Goal: Task Accomplishment & Management: Manage account settings

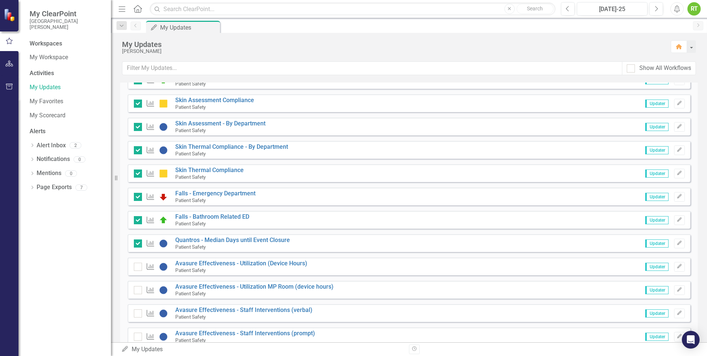
scroll to position [603, 0]
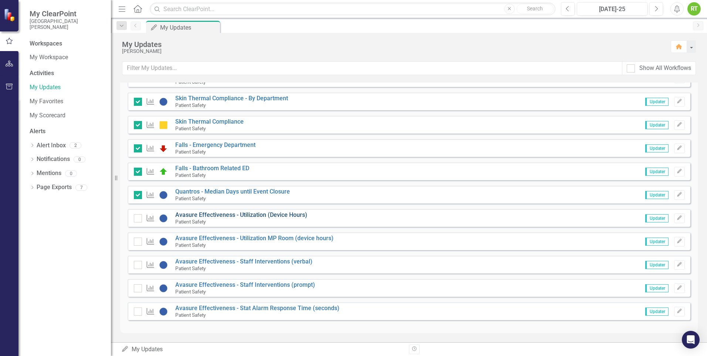
click at [233, 215] on link "Avasure Effectiveness - Utilization (Device Hours)" at bounding box center [241, 214] width 132 height 7
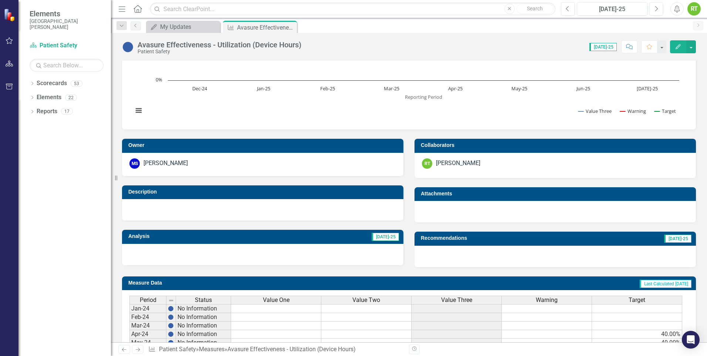
scroll to position [254, 0]
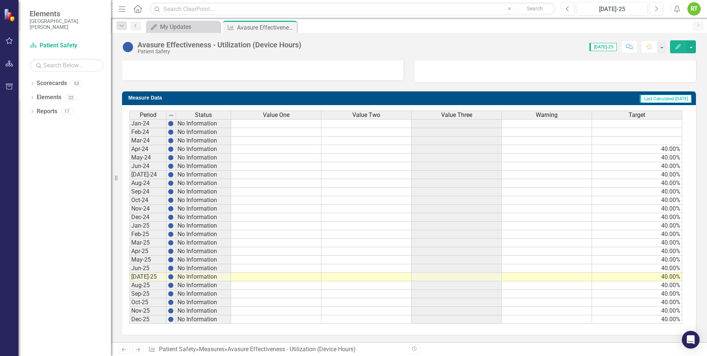
click at [277, 270] on td at bounding box center [276, 268] width 90 height 9
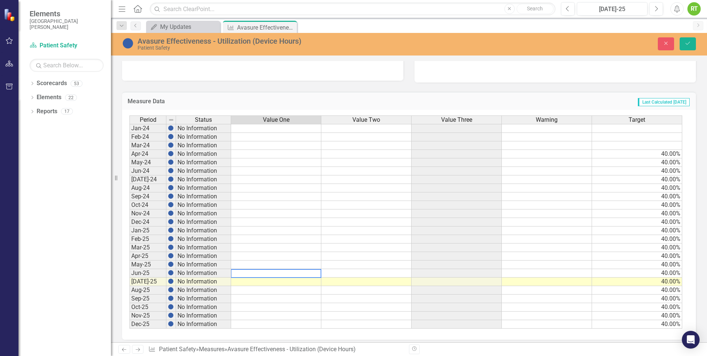
click at [279, 275] on textarea at bounding box center [276, 273] width 91 height 9
click at [279, 280] on td at bounding box center [276, 281] width 90 height 9
click at [249, 247] on td at bounding box center [276, 247] width 90 height 9
type textarea "22"
type textarea "32"
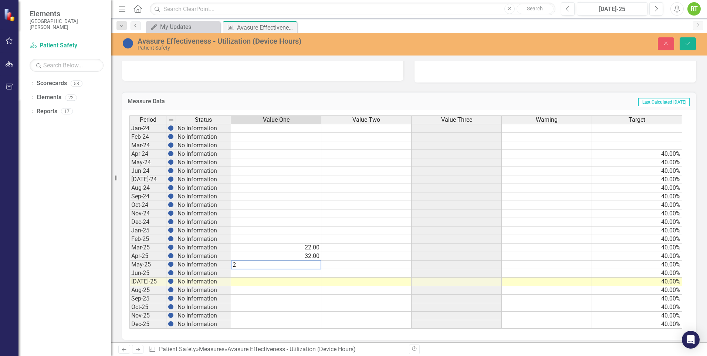
type textarea "22"
type textarea "26"
type textarea "37"
click at [688, 43] on icon "Save" at bounding box center [688, 43] width 7 height 5
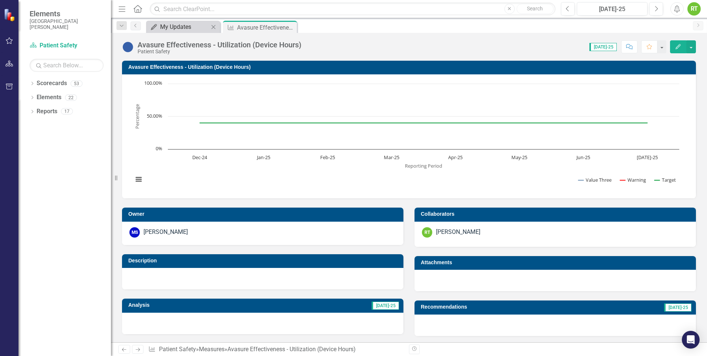
click at [165, 24] on div "My Updates" at bounding box center [184, 26] width 49 height 9
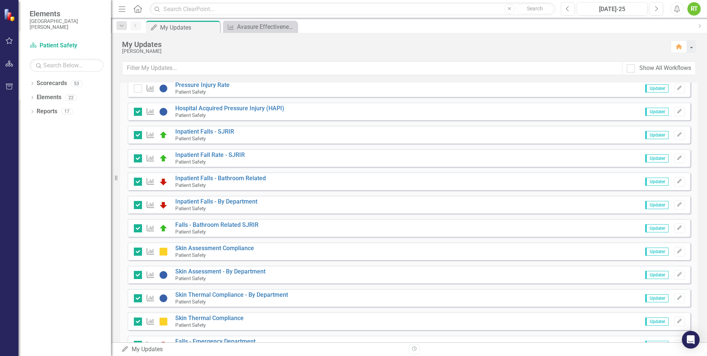
scroll to position [603, 0]
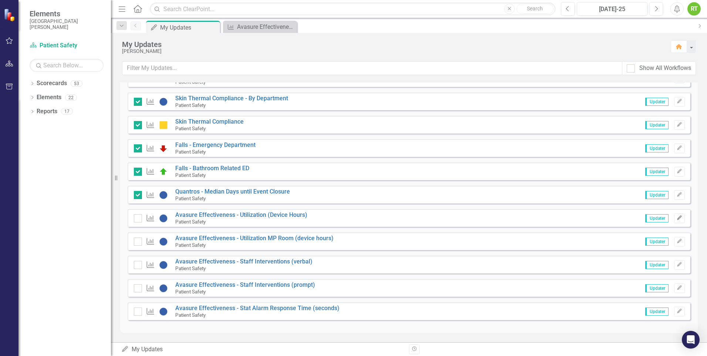
click at [677, 219] on icon "Edit" at bounding box center [680, 218] width 6 height 4
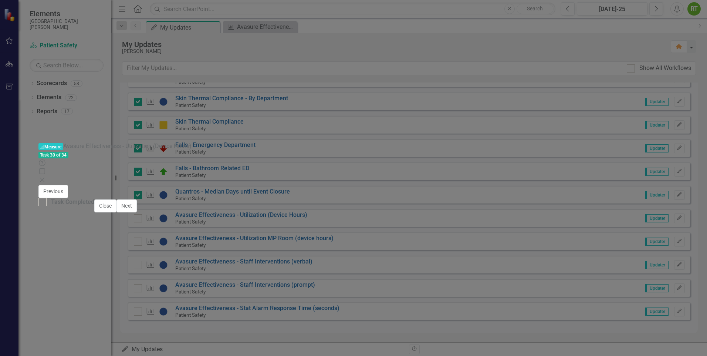
scroll to position [244, 0]
click at [47, 206] on div at bounding box center [42, 202] width 8 height 8
click at [43, 203] on input "Task Completed" at bounding box center [40, 200] width 5 height 5
checkbox input "true"
click at [137, 212] on button "Next" at bounding box center [126, 205] width 20 height 13
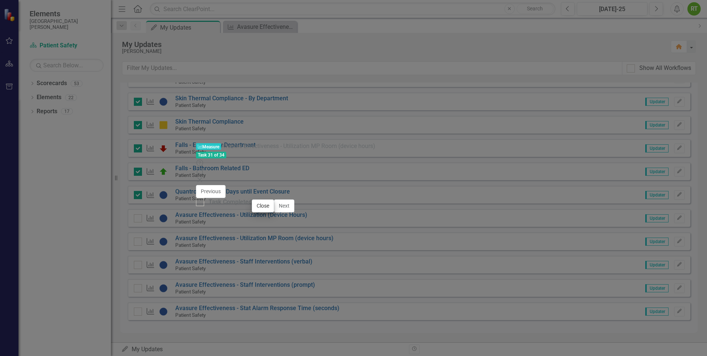
checkbox input "true"
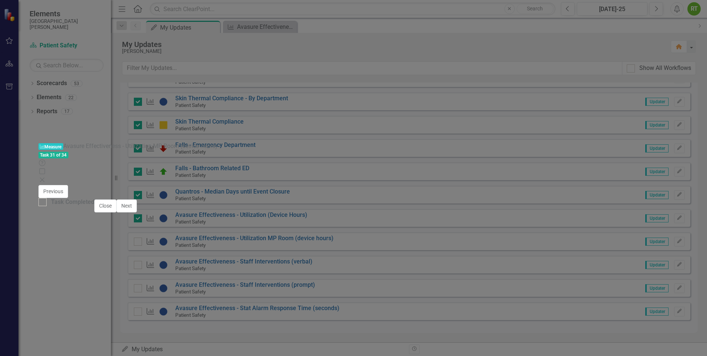
scroll to position [222, 0]
type textarea "54"
type textarea "49"
type textarea "38"
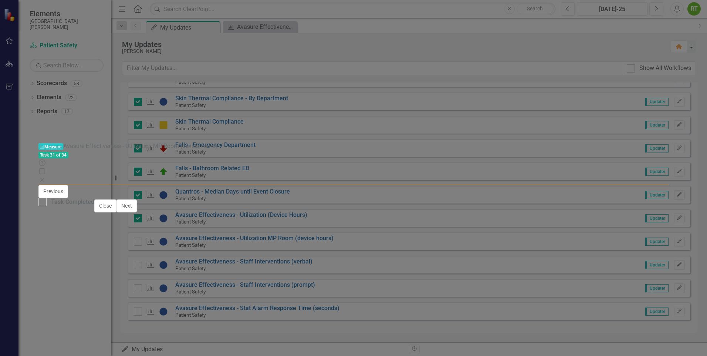
type textarea "55"
type textarea "36"
click at [43, 203] on input "Task Completed" at bounding box center [40, 200] width 5 height 5
checkbox input "true"
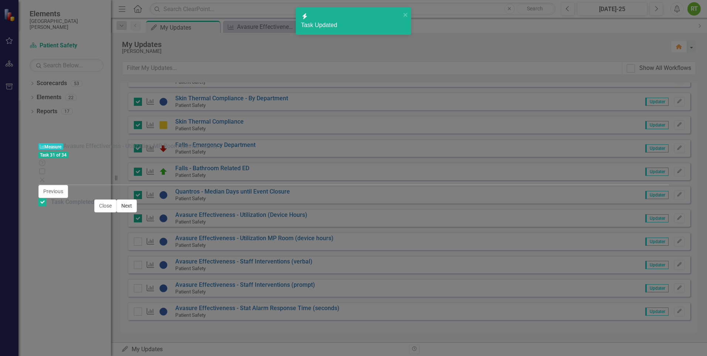
click at [137, 212] on button "Next" at bounding box center [126, 205] width 20 height 13
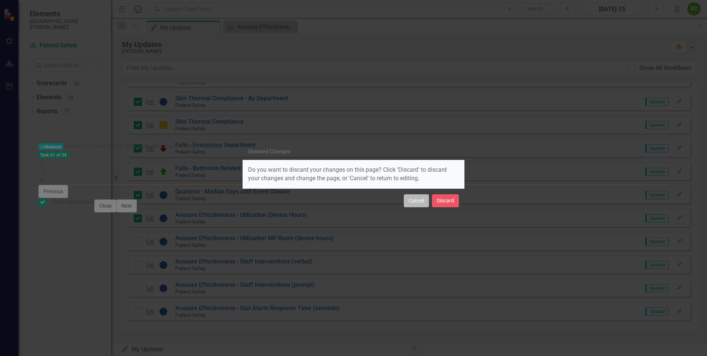
click at [418, 205] on button "Cancel" at bounding box center [416, 200] width 25 height 13
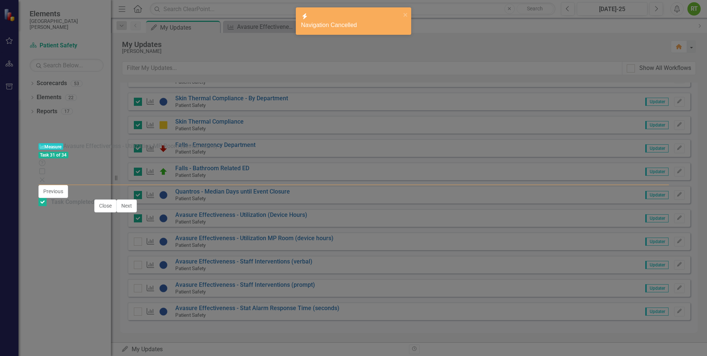
click at [658, 189] on button "Save" at bounding box center [650, 195] width 16 height 13
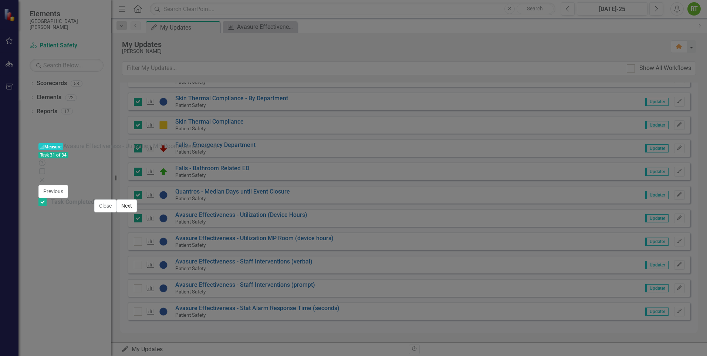
click at [137, 212] on button "Next" at bounding box center [126, 205] width 20 height 13
checkbox input "true"
click at [137, 212] on button "Next" at bounding box center [126, 205] width 20 height 13
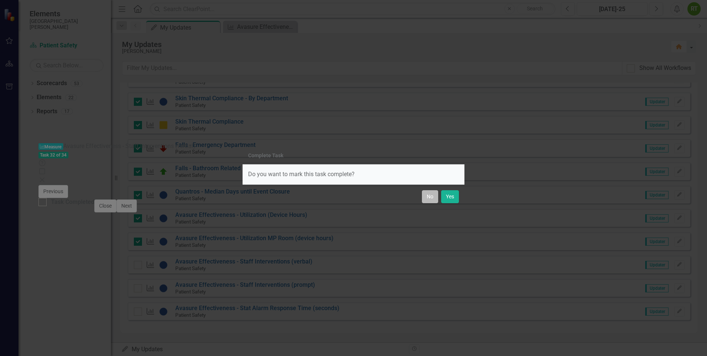
click at [423, 202] on button "No" at bounding box center [430, 196] width 16 height 13
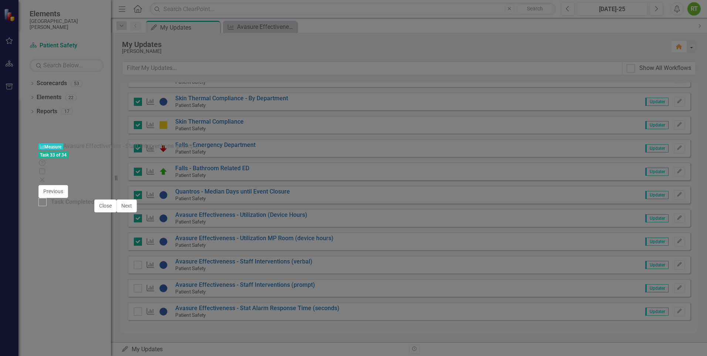
scroll to position [222, 0]
type textarea "24"
type textarea "27"
type textarea "47"
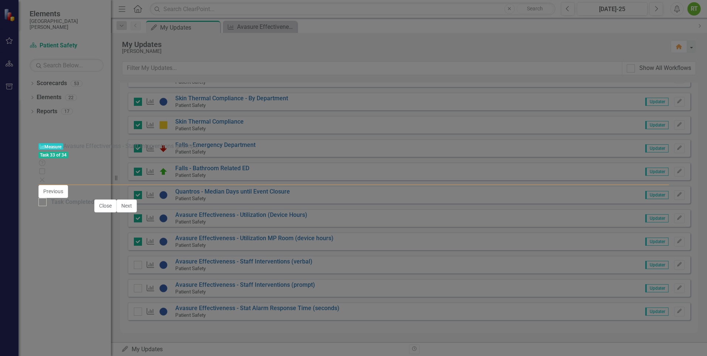
type textarea "20"
type textarea "22"
click at [47, 206] on div at bounding box center [42, 202] width 8 height 8
click at [43, 203] on input "Task Completed" at bounding box center [40, 200] width 5 height 5
checkbox input "true"
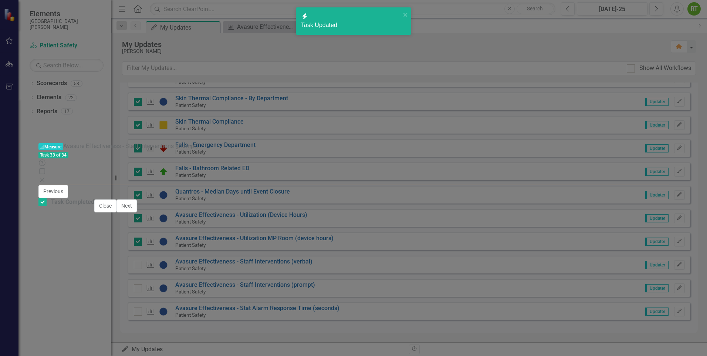
click at [658, 189] on button "Save" at bounding box center [650, 195] width 16 height 13
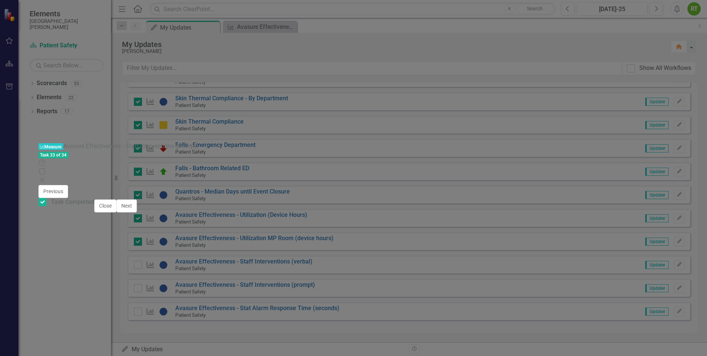
click at [137, 212] on button "Next" at bounding box center [126, 205] width 20 height 13
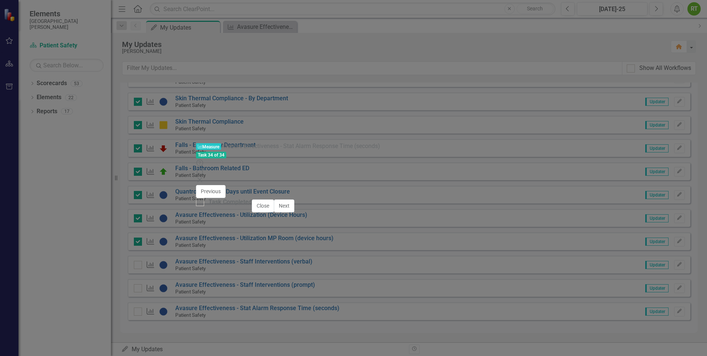
checkbox input "true"
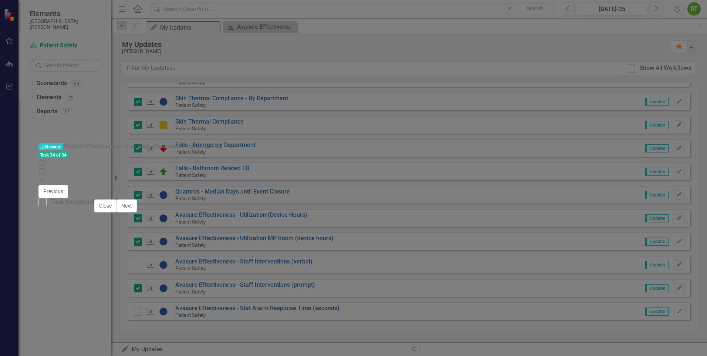
scroll to position [185, 0]
type textarea "16"
type textarea "19"
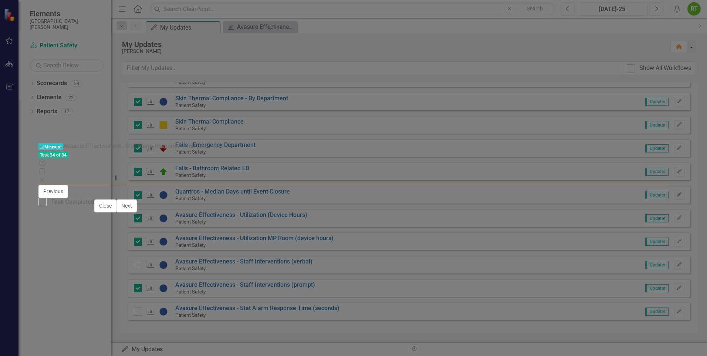
type textarea "17"
type textarea "18"
click at [43, 203] on input "Task Completed" at bounding box center [40, 200] width 5 height 5
checkbox input "true"
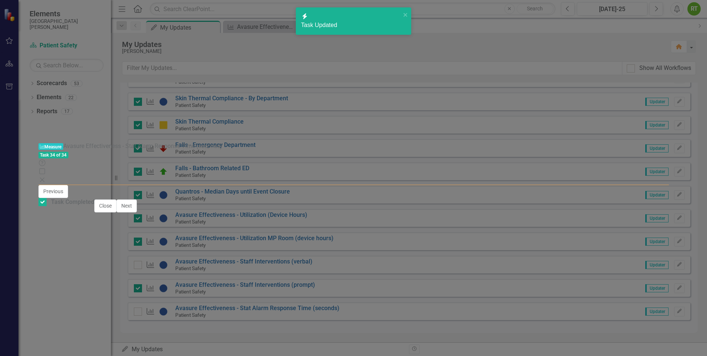
click at [653, 192] on icon "Save" at bounding box center [649, 194] width 7 height 5
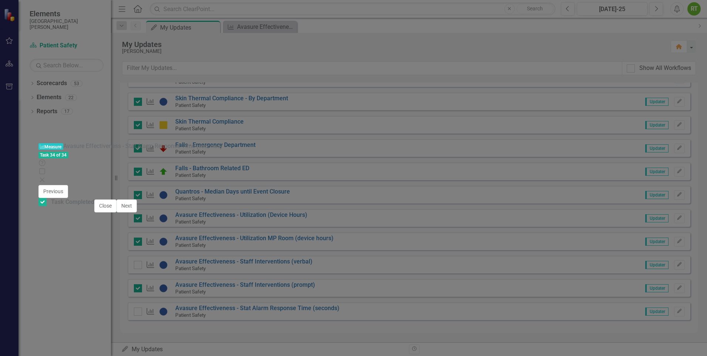
click at [46, 177] on icon "Close" at bounding box center [41, 180] width 7 height 6
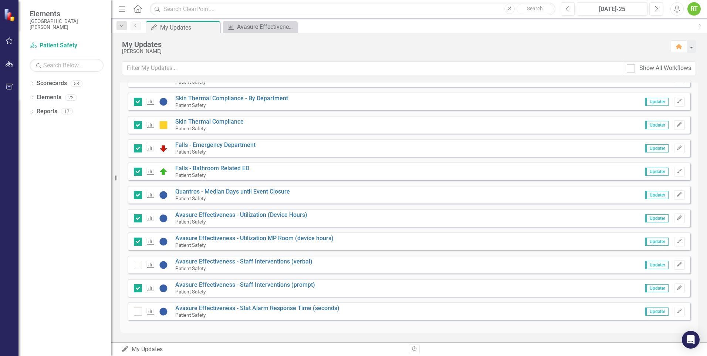
checkbox input "true"
click at [220, 214] on link "Avasure Effectiveness - Utilization (Device Hours)" at bounding box center [241, 214] width 132 height 7
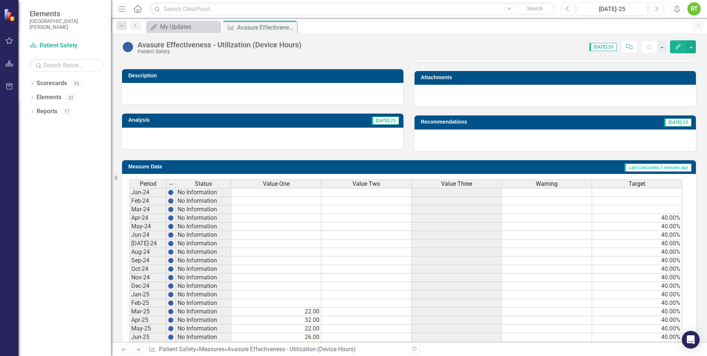
scroll to position [254, 0]
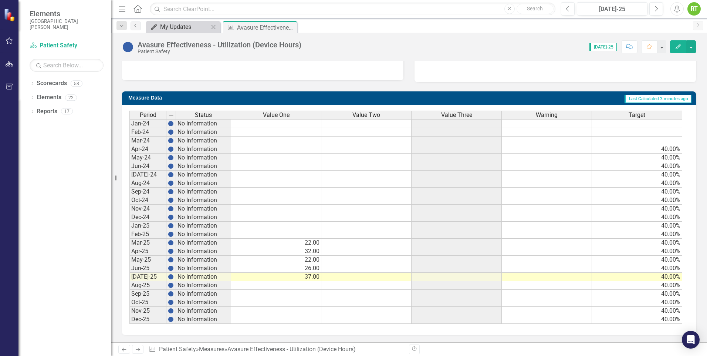
click at [197, 27] on div "My Updates" at bounding box center [184, 26] width 49 height 9
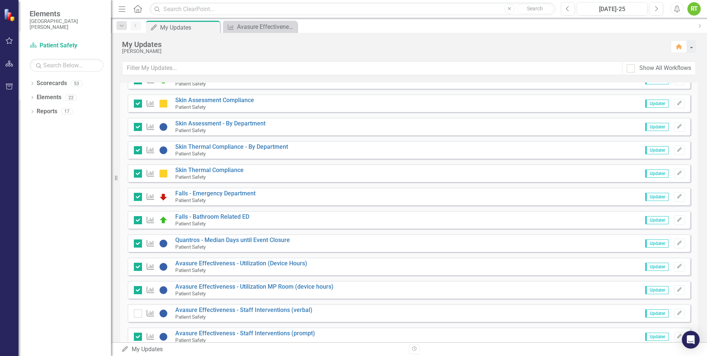
scroll to position [592, 0]
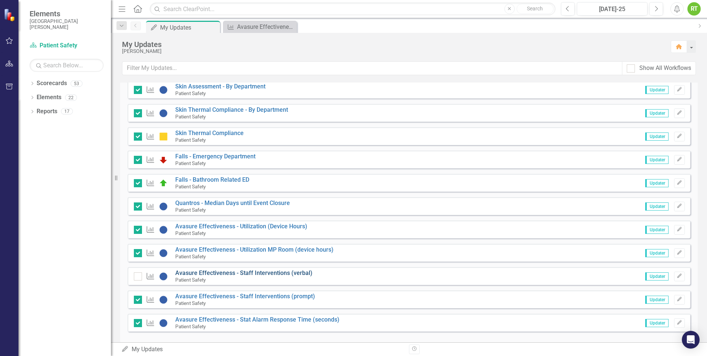
click at [222, 271] on link "Avasure Effectiveness - Staff Interventions (verbal)" at bounding box center [243, 272] width 137 height 7
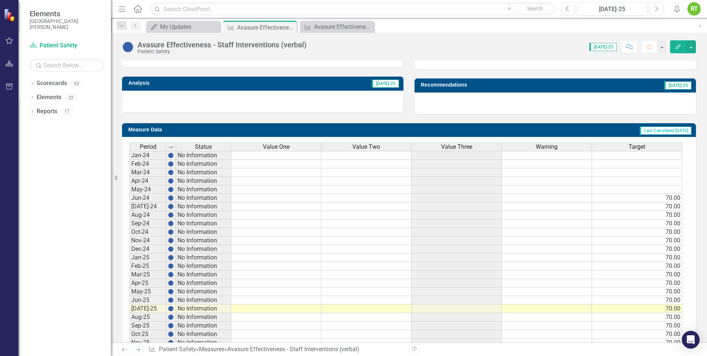
scroll to position [254, 0]
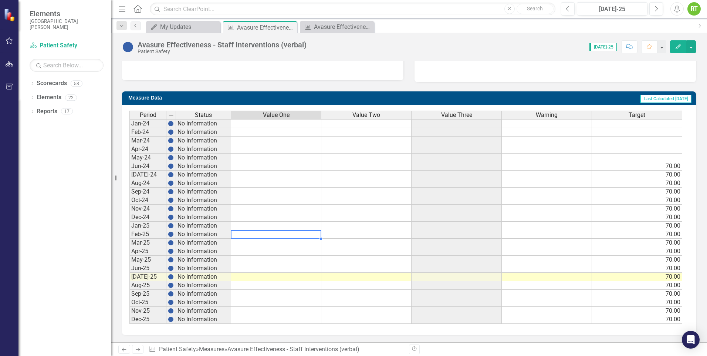
click at [267, 236] on td at bounding box center [276, 234] width 90 height 9
click at [267, 245] on td at bounding box center [276, 243] width 90 height 9
click at [267, 242] on td at bounding box center [276, 243] width 90 height 9
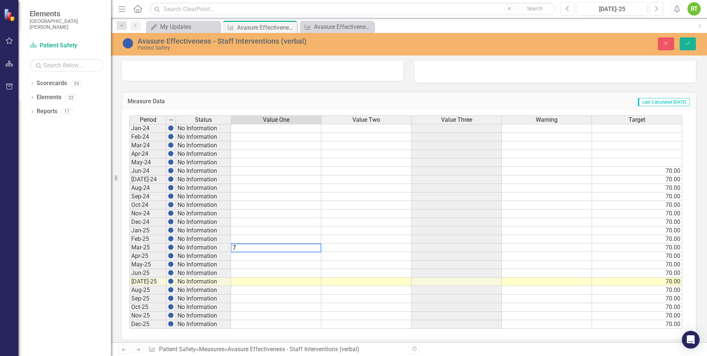
type textarea "76"
type textarea "73"
type textarea "53"
type textarea "80"
type textarea "78"
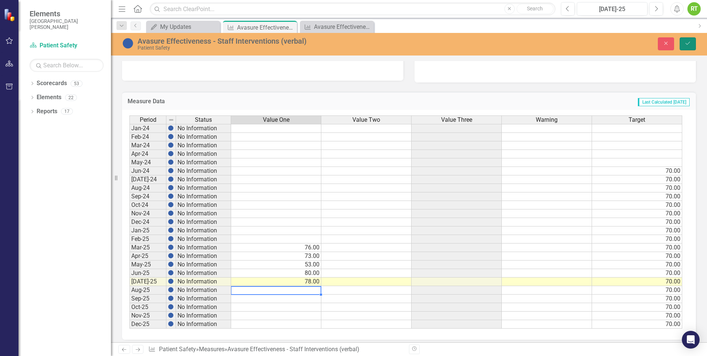
click at [692, 45] on button "Save" at bounding box center [688, 43] width 16 height 13
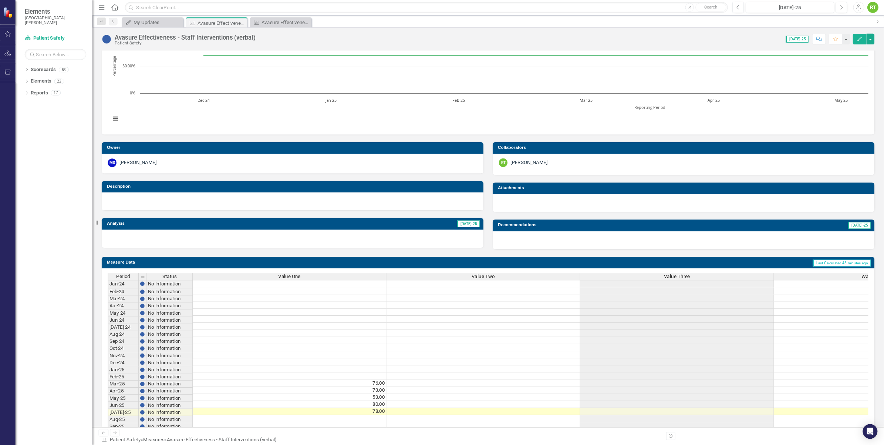
scroll to position [0, 0]
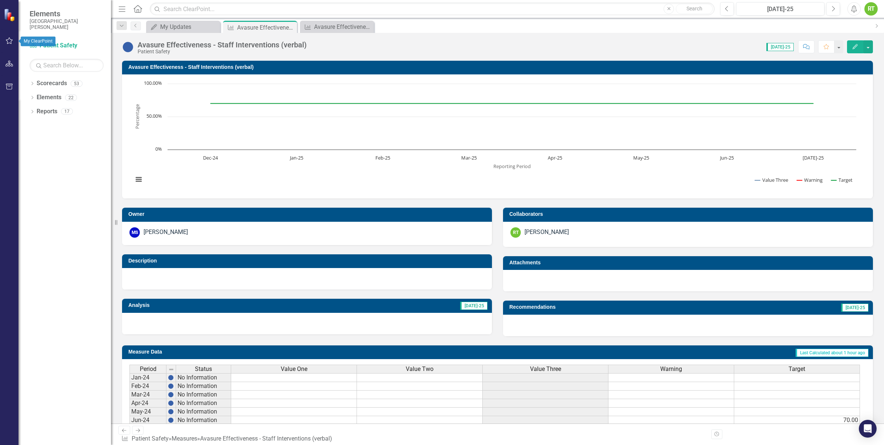
click at [9, 43] on icon "button" at bounding box center [10, 41] width 8 height 6
click at [45, 146] on link "Alert Inbox" at bounding box center [51, 145] width 29 height 9
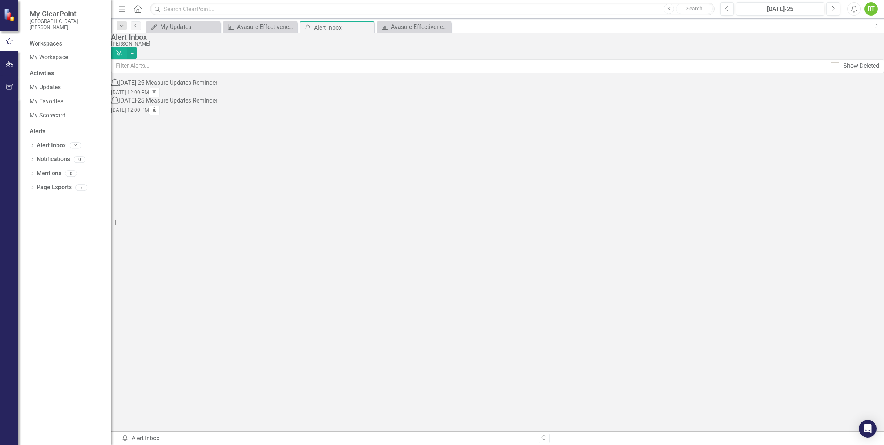
click at [157, 109] on icon "Trash" at bounding box center [155, 110] width 6 height 4
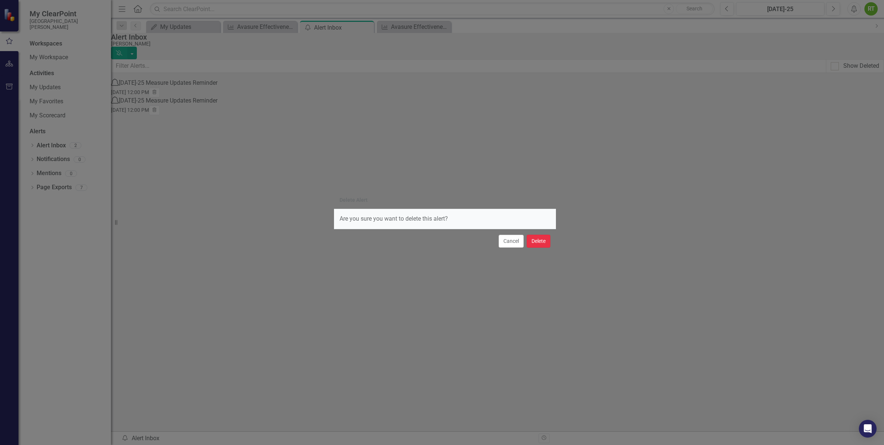
click at [537, 241] on button "Delete" at bounding box center [539, 240] width 24 height 13
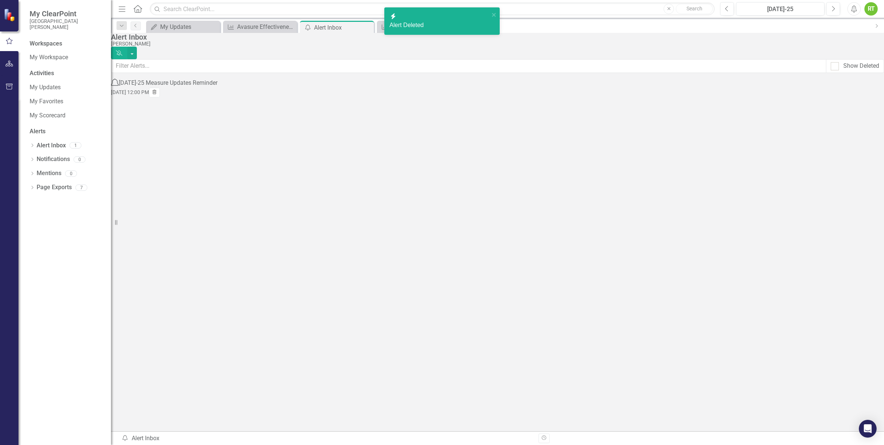
click at [156, 93] on icon "button" at bounding box center [154, 91] width 4 height 4
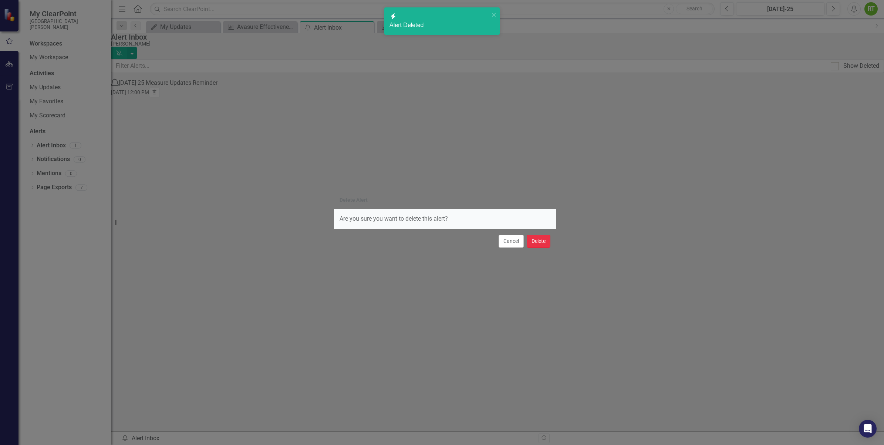
click at [536, 241] on button "Delete" at bounding box center [539, 240] width 24 height 13
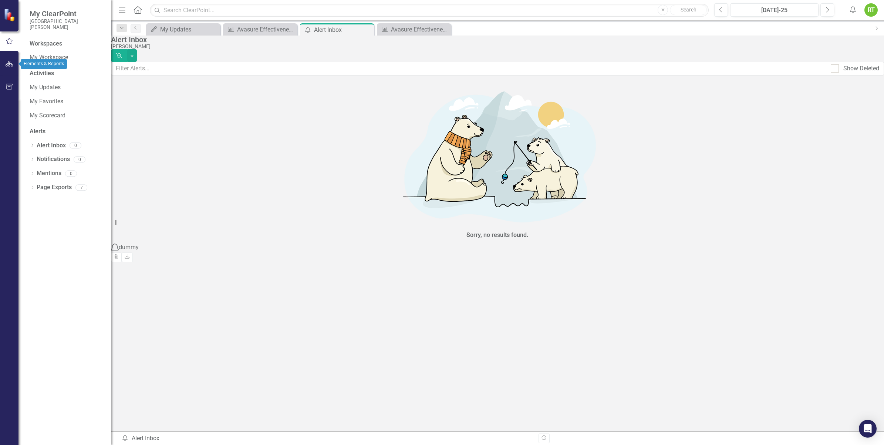
click at [9, 58] on button "button" at bounding box center [9, 64] width 17 height 16
click at [31, 84] on icon "Dropdown" at bounding box center [32, 84] width 5 height 4
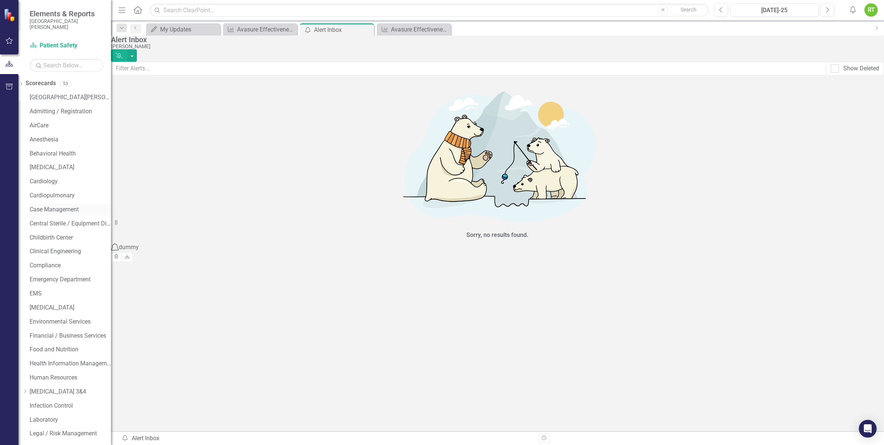
click at [61, 208] on link "Case Management" at bounding box center [70, 209] width 81 height 9
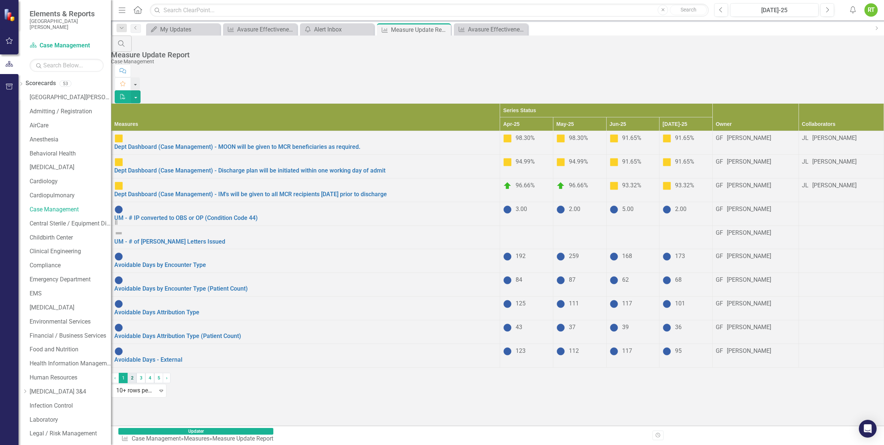
click at [136, 355] on link "2" at bounding box center [132, 377] width 9 height 10
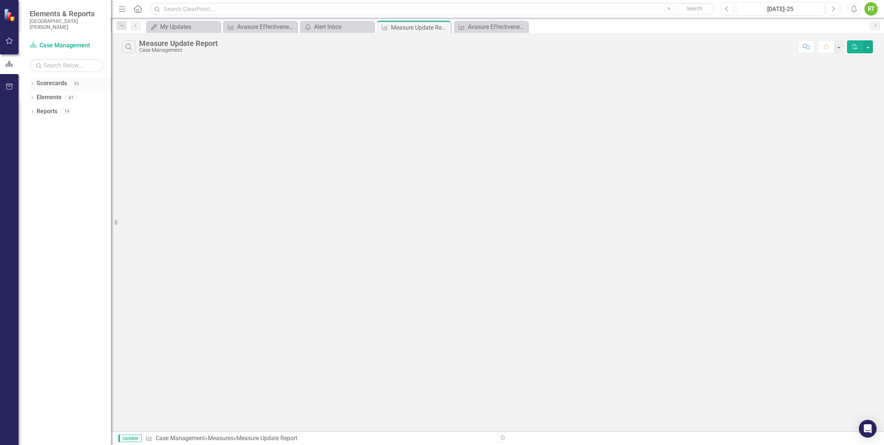
click at [31, 84] on icon "Dropdown" at bounding box center [32, 84] width 5 height 4
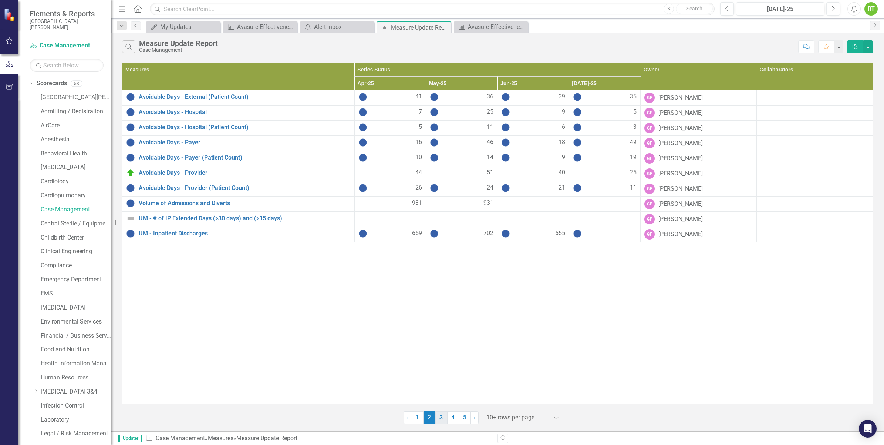
click at [437, 419] on link "3" at bounding box center [441, 417] width 12 height 13
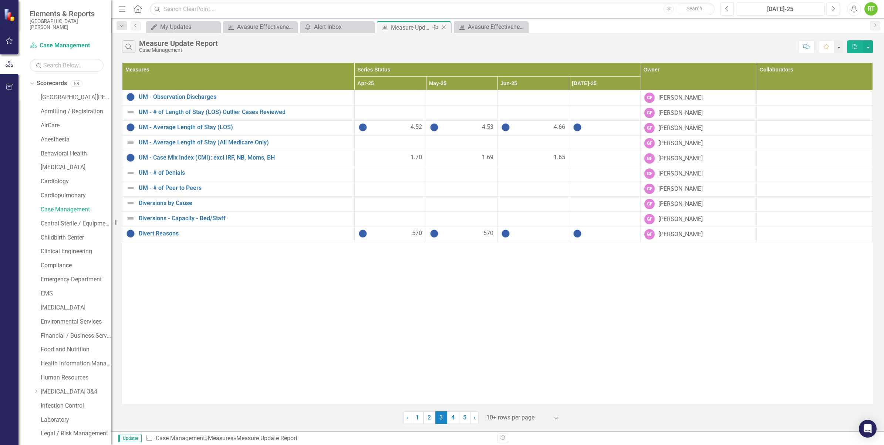
click at [445, 30] on div "Close" at bounding box center [444, 27] width 9 height 9
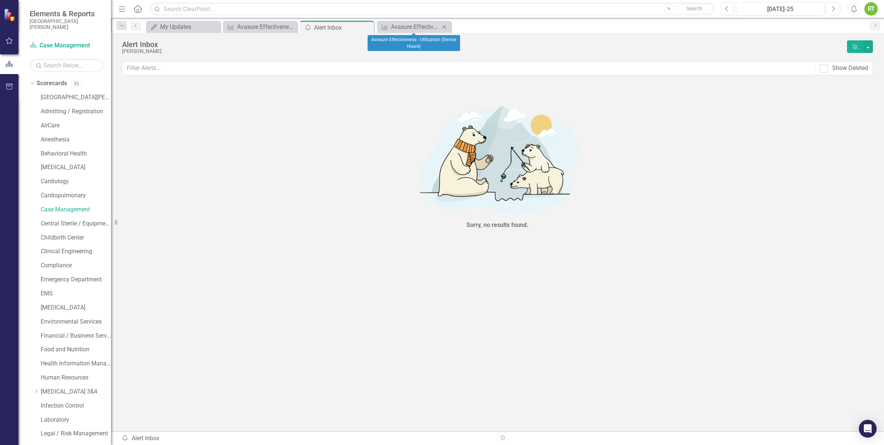
click at [443, 27] on icon "Close" at bounding box center [443, 27] width 7 height 6
drag, startPoint x: 365, startPoint y: 27, endPoint x: 341, endPoint y: 32, distance: 24.6
click at [0, 0] on icon "Close" at bounding box center [0, 0] width 0 height 0
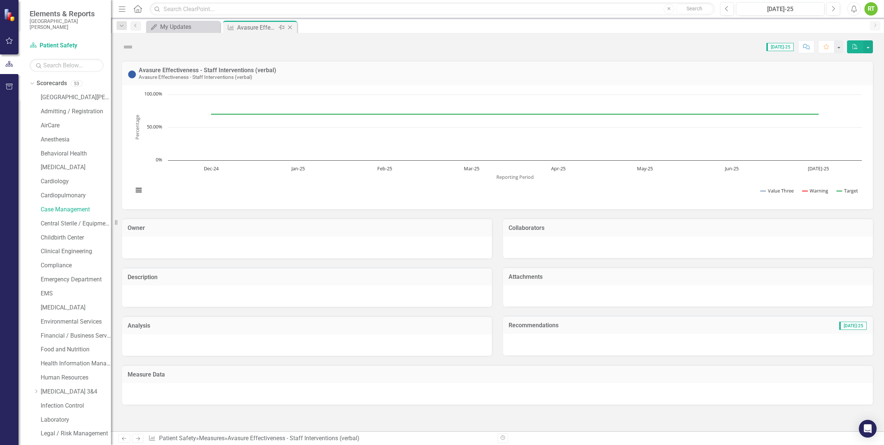
click at [289, 27] on icon at bounding box center [290, 28] width 4 height 4
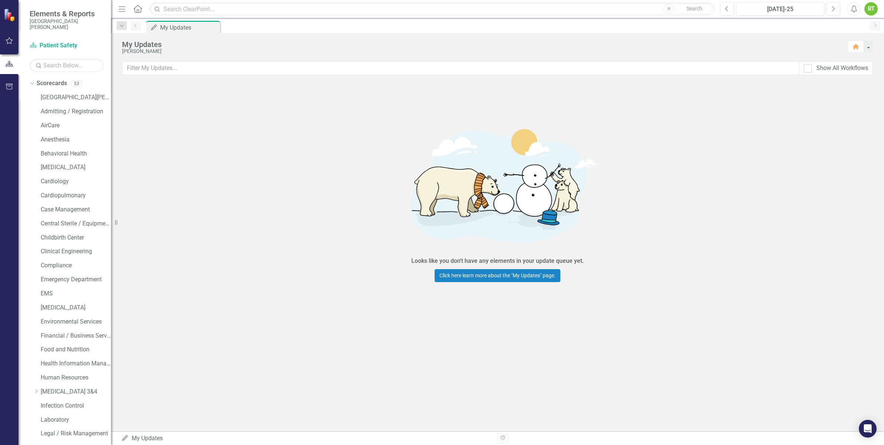
click at [0, 0] on icon "Pin" at bounding box center [0, 0] width 0 height 0
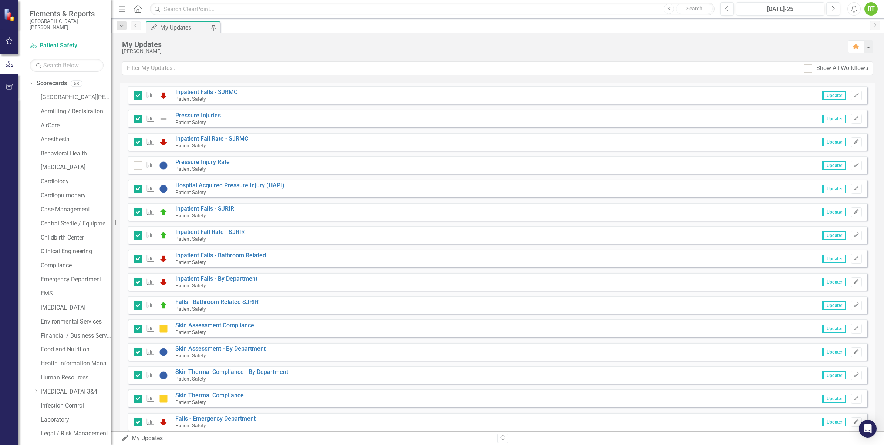
scroll to position [515, 0]
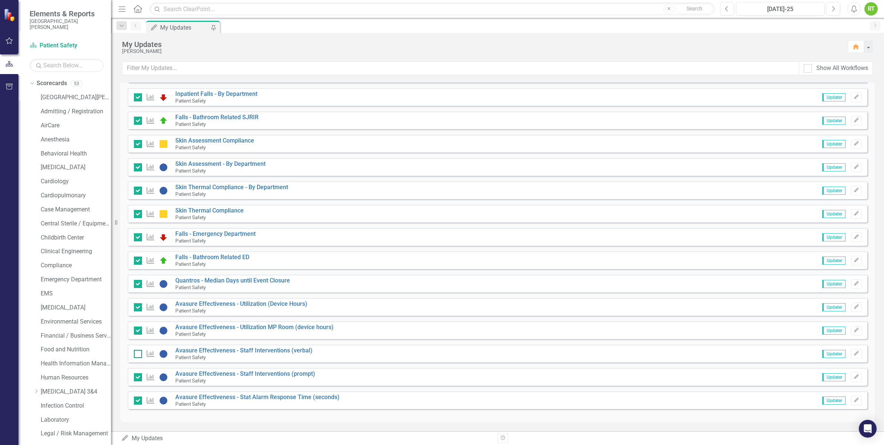
click at [139, 354] on div at bounding box center [138, 353] width 8 height 8
click at [139, 354] on input "checkbox" at bounding box center [136, 351] width 5 height 5
checkbox input "true"
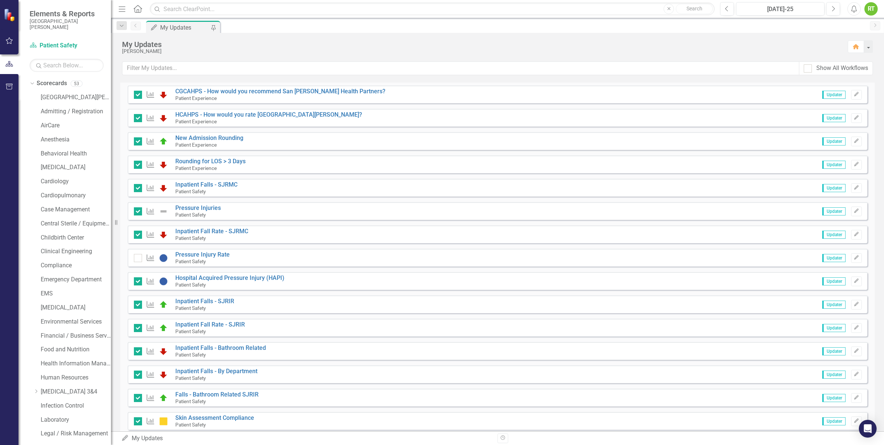
scroll to position [0, 0]
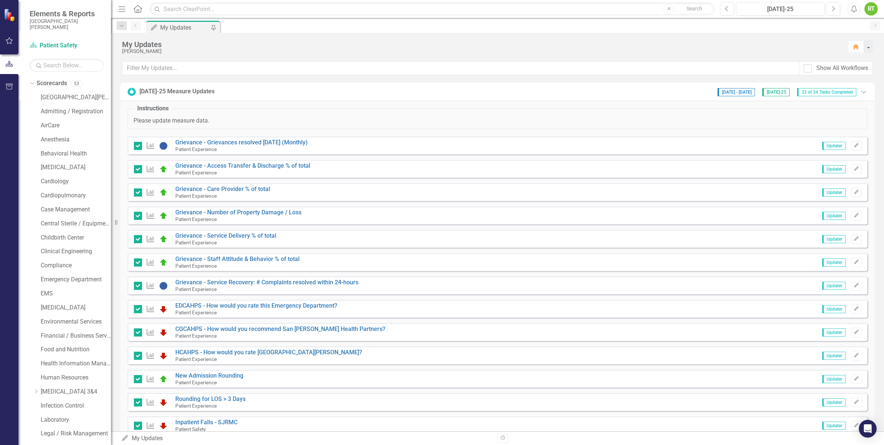
click at [868, 7] on div "RT" at bounding box center [870, 8] width 13 height 13
click at [842, 99] on link "Logout Log Out" at bounding box center [848, 94] width 58 height 14
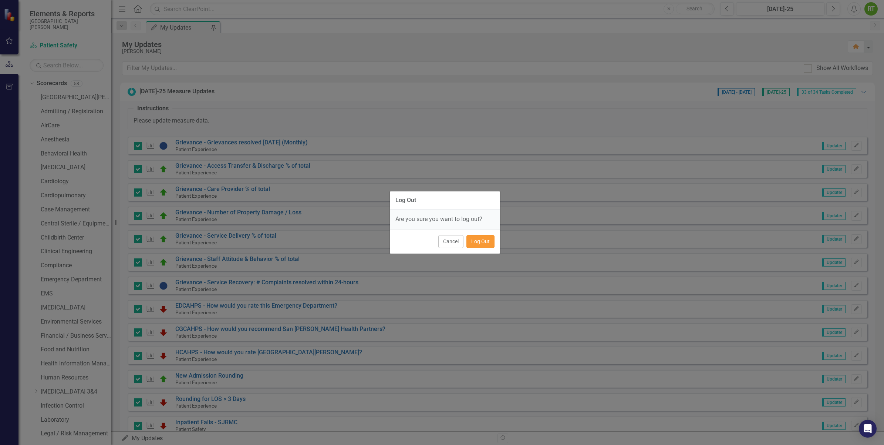
click at [479, 247] on button "Log Out" at bounding box center [480, 241] width 28 height 13
